Goal: Information Seeking & Learning: Learn about a topic

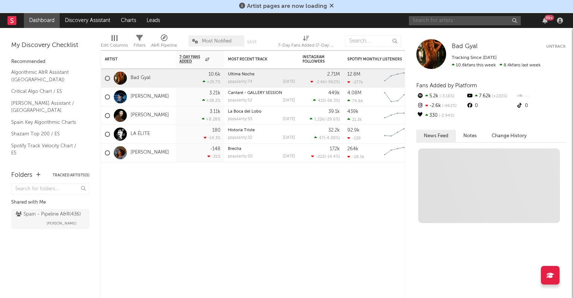
click at [481, 20] on input "text" at bounding box center [465, 20] width 112 height 9
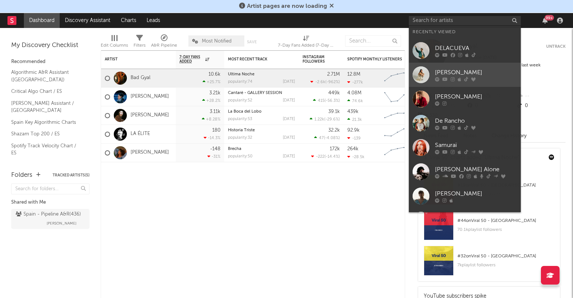
click at [473, 77] on icon at bounding box center [473, 79] width 4 height 4
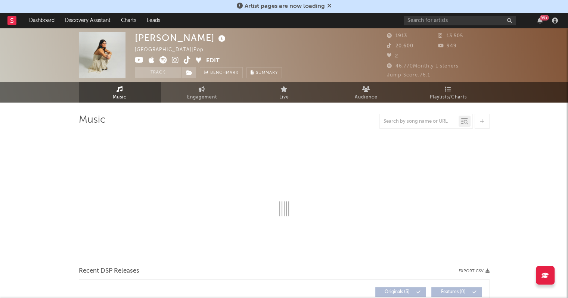
select select "6m"
